Goal: Task Accomplishment & Management: Complete application form

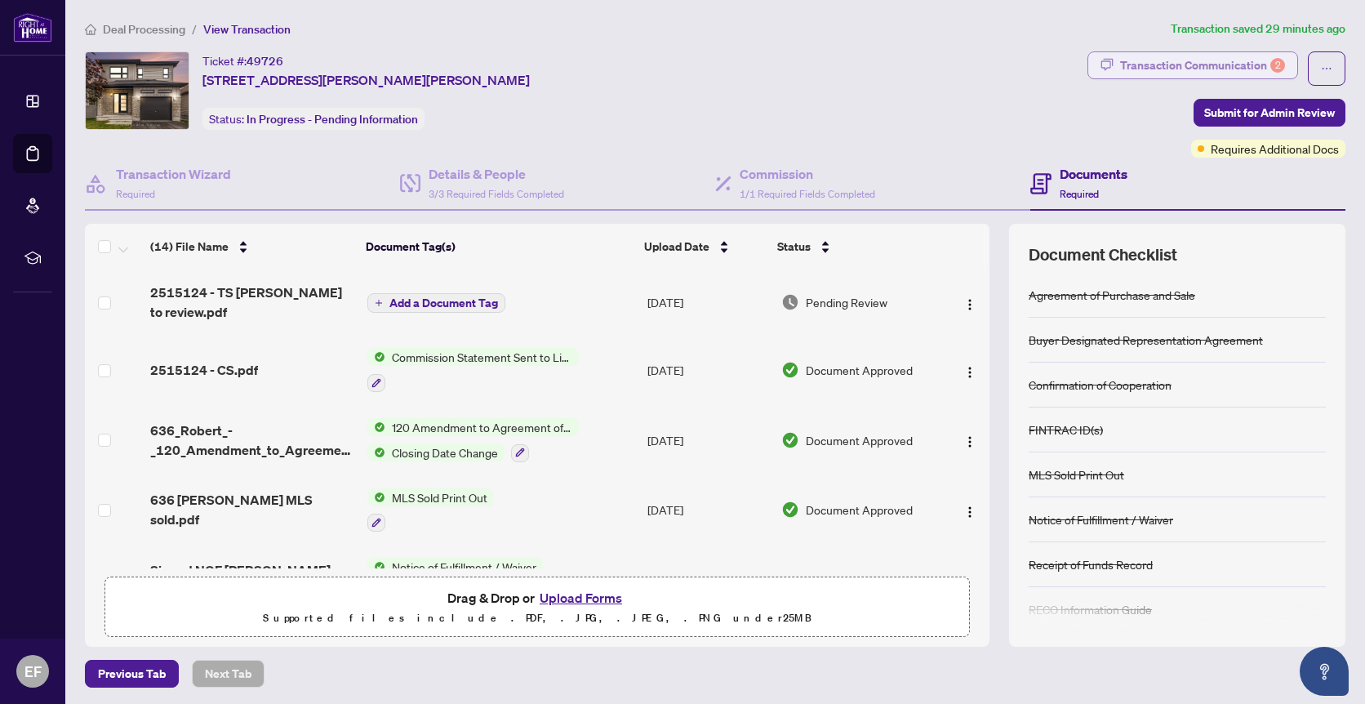
click at [1168, 60] on div "Transaction Communication 2" at bounding box center [1202, 65] width 165 height 26
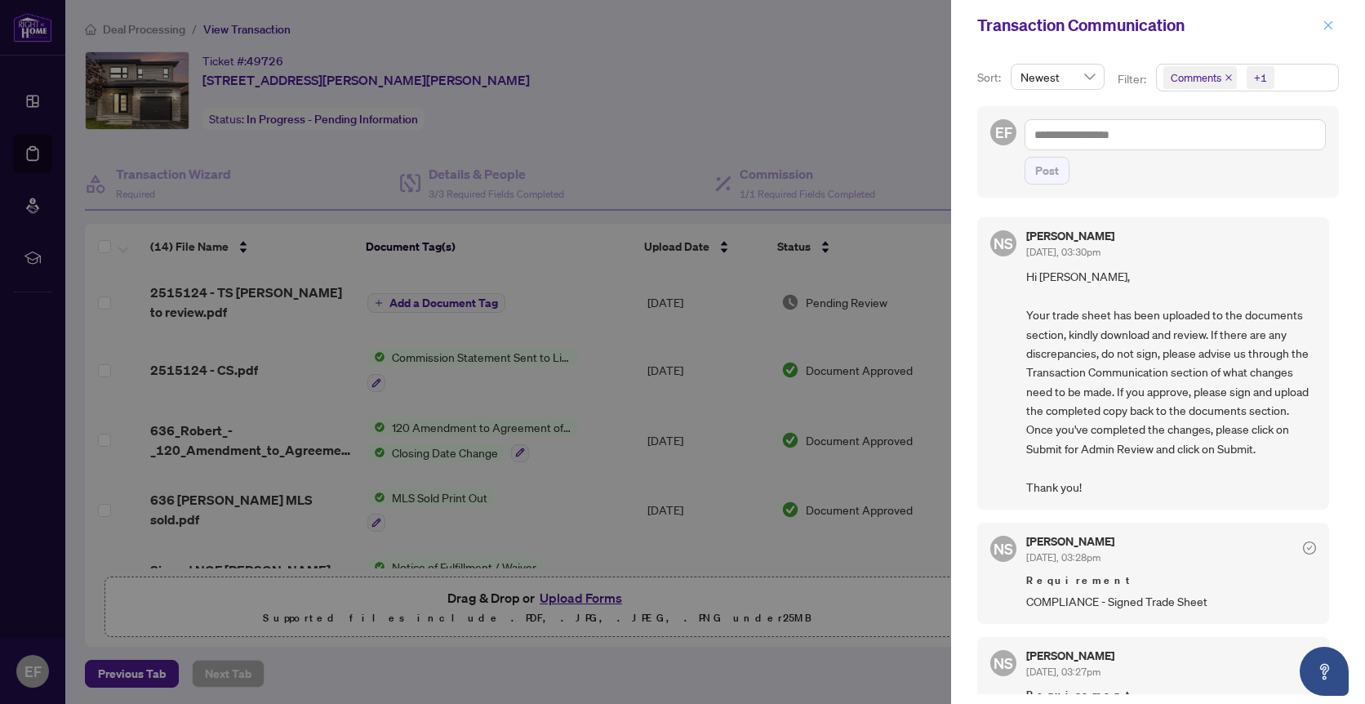
click at [1325, 29] on icon "close" at bounding box center [1328, 24] width 9 height 9
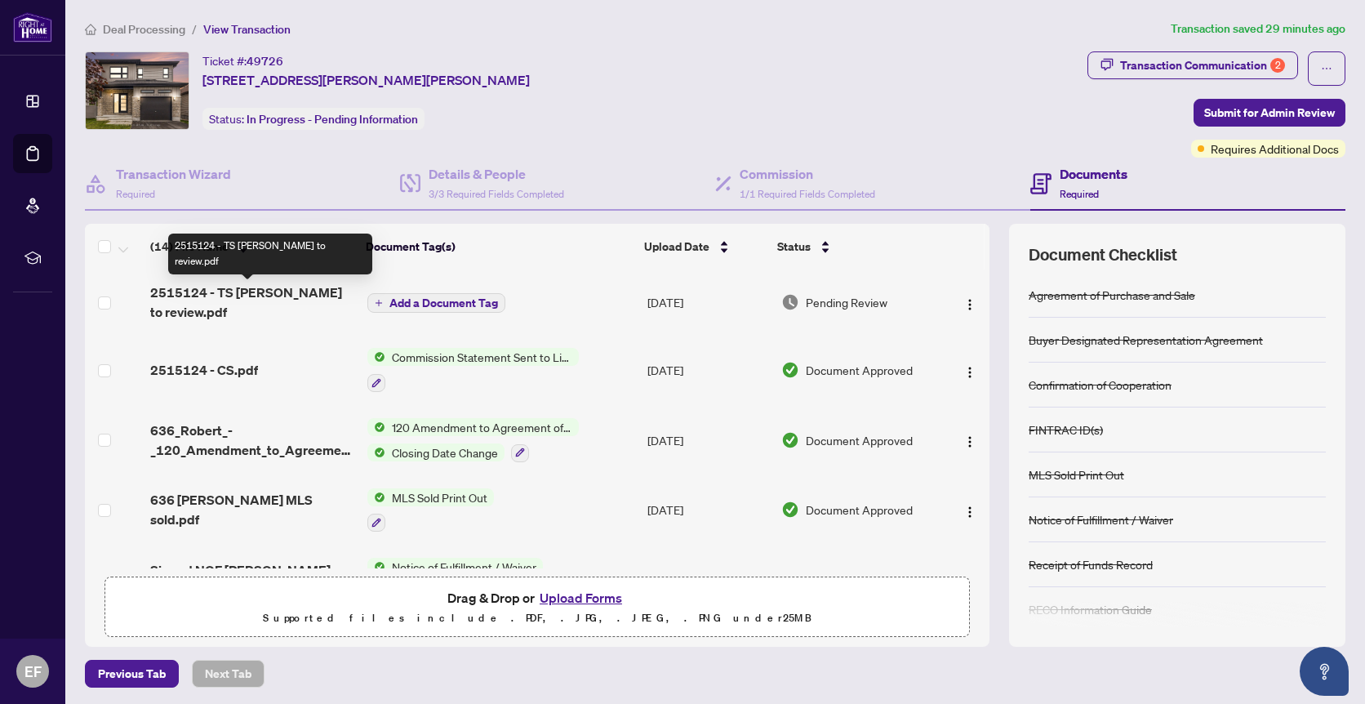
click at [291, 298] on span "2515124 - TS [PERSON_NAME] to review.pdf" at bounding box center [251, 301] width 203 height 39
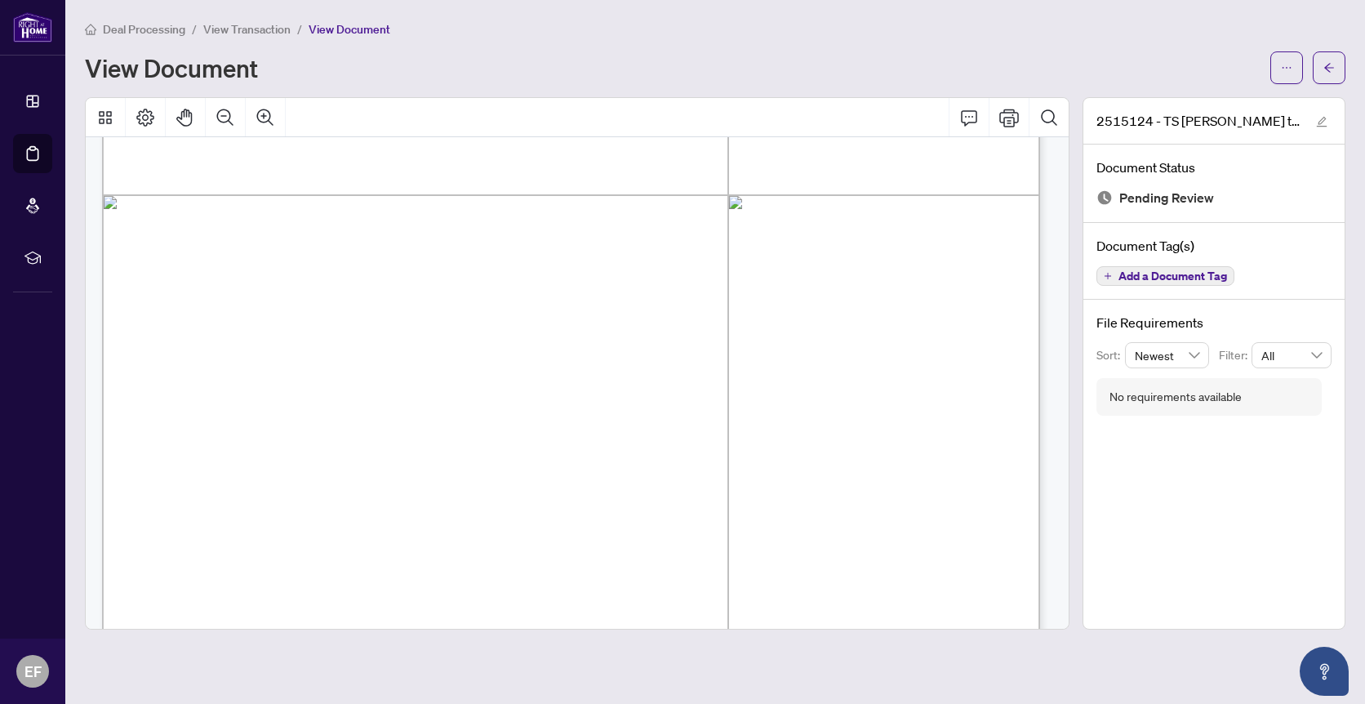
scroll to position [280, 0]
click at [1010, 115] on icon "Print" at bounding box center [1009, 118] width 20 height 20
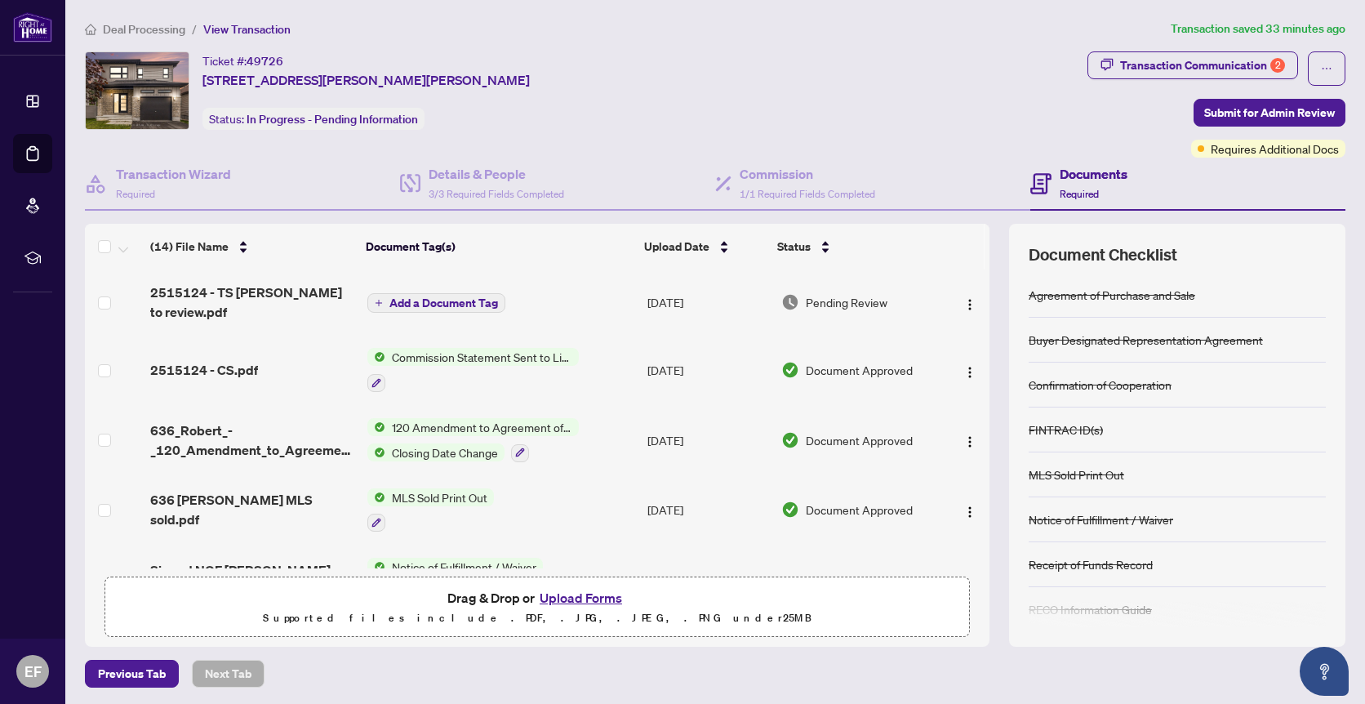
click at [570, 596] on button "Upload Forms" at bounding box center [581, 597] width 92 height 21
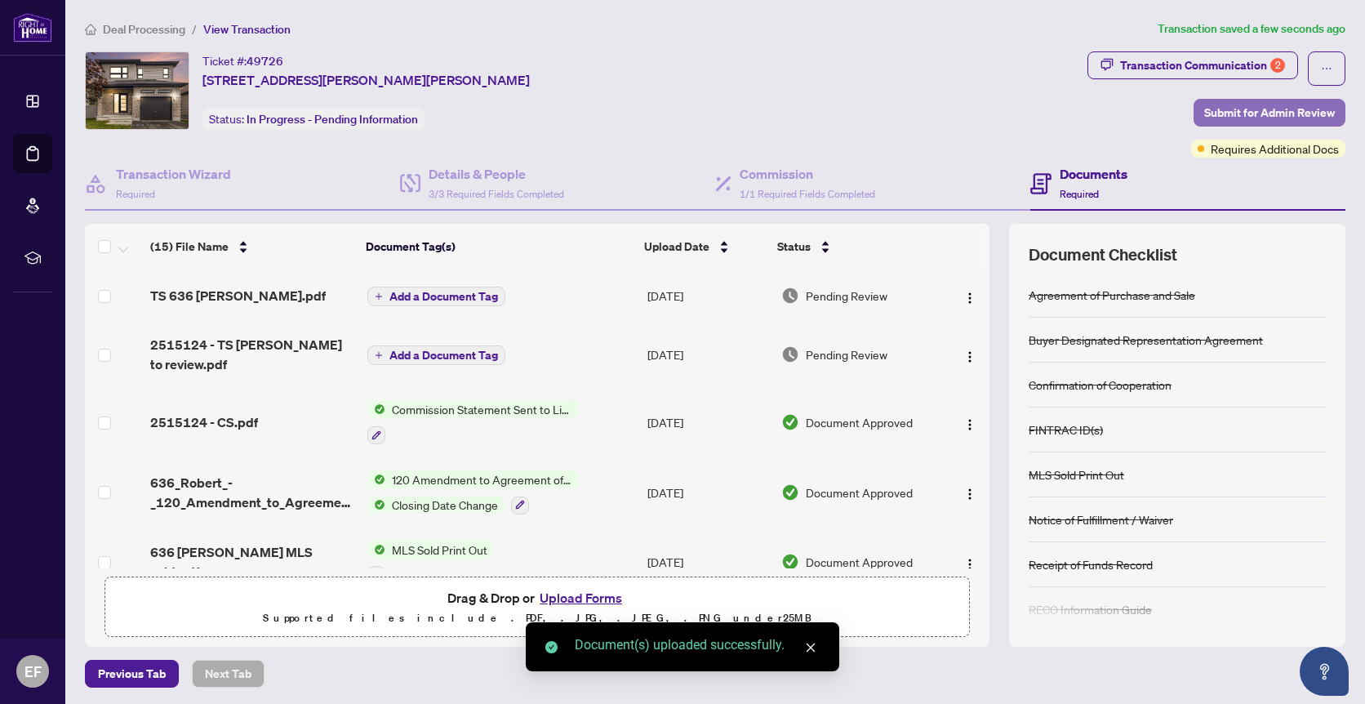
click at [1240, 113] on span "Submit for Admin Review" at bounding box center [1269, 113] width 131 height 26
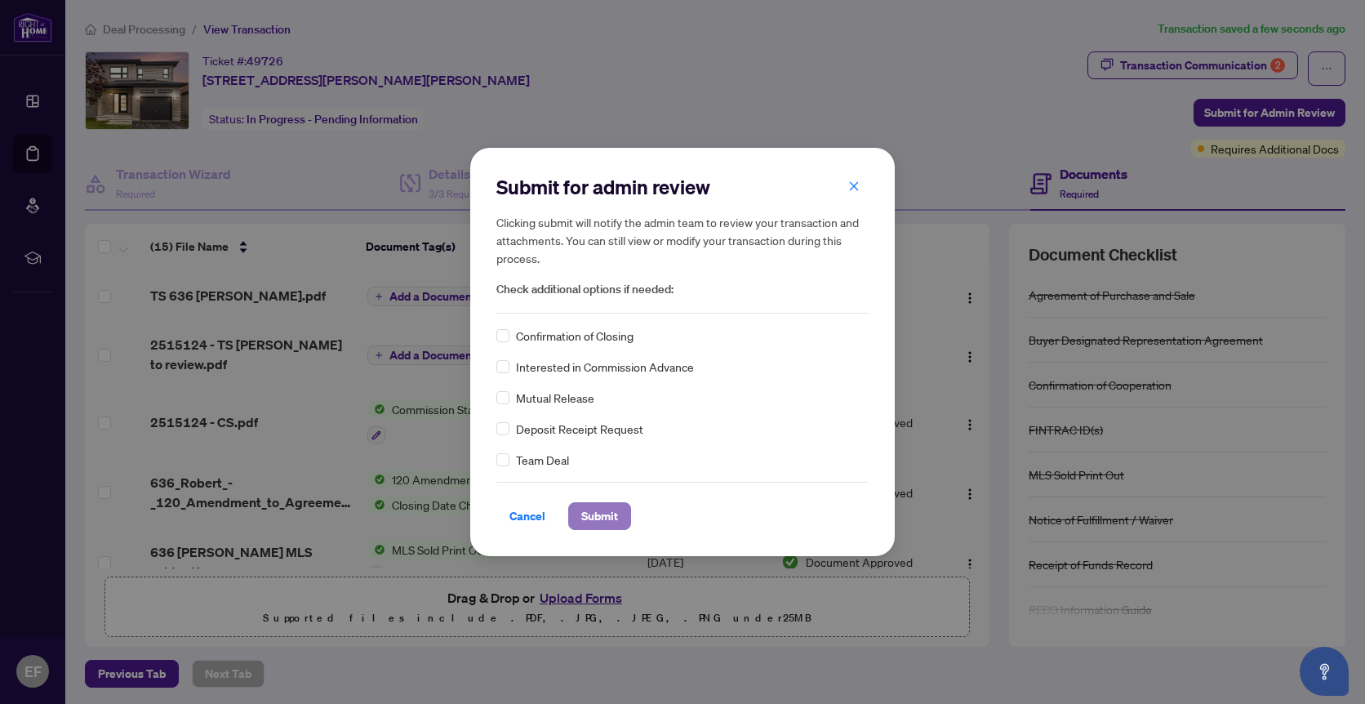
click at [606, 513] on span "Submit" at bounding box center [599, 516] width 37 height 26
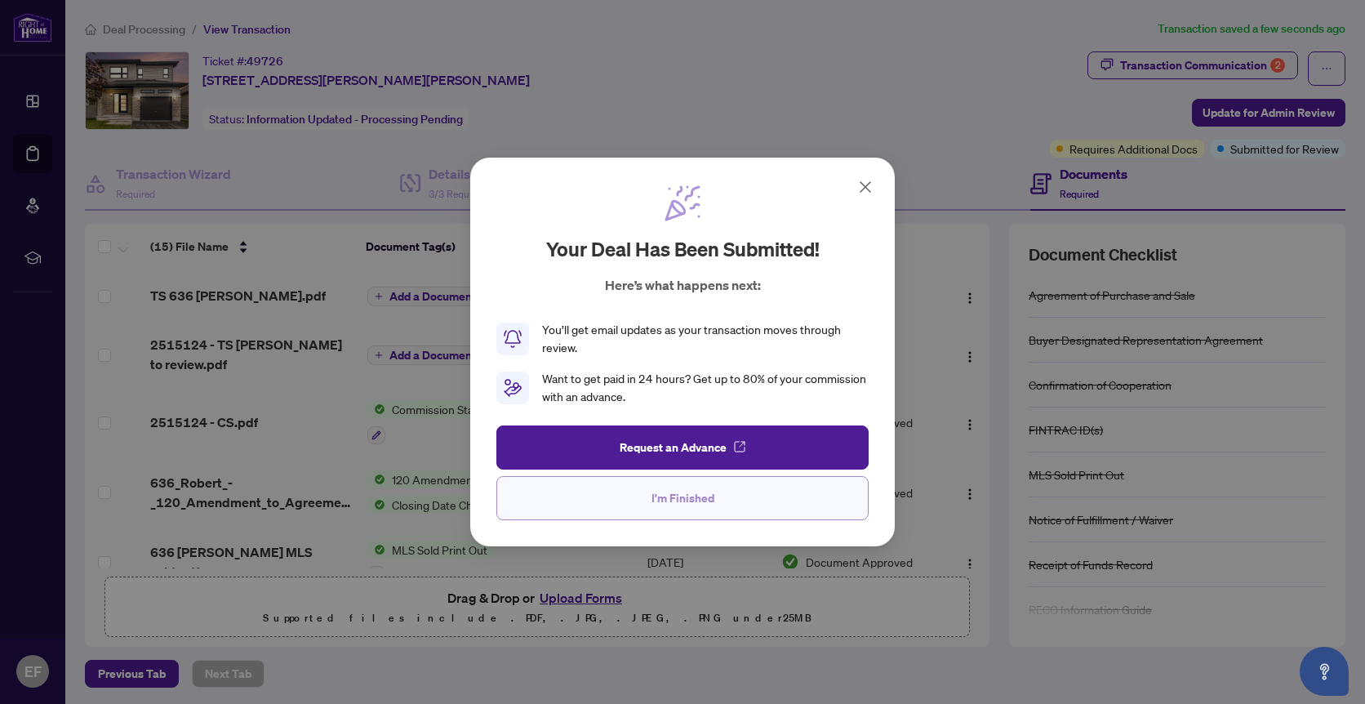
click at [693, 500] on span "I'm Finished" at bounding box center [682, 498] width 63 height 26
